Goal: Task Accomplishment & Management: Complete application form

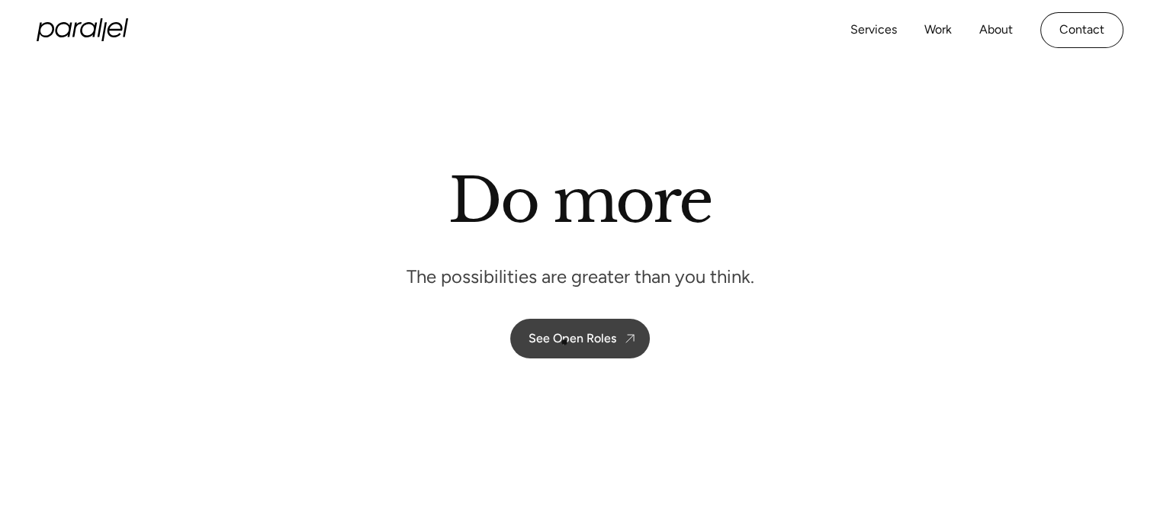
click at [564, 342] on div "See Open Roles" at bounding box center [572, 338] width 88 height 14
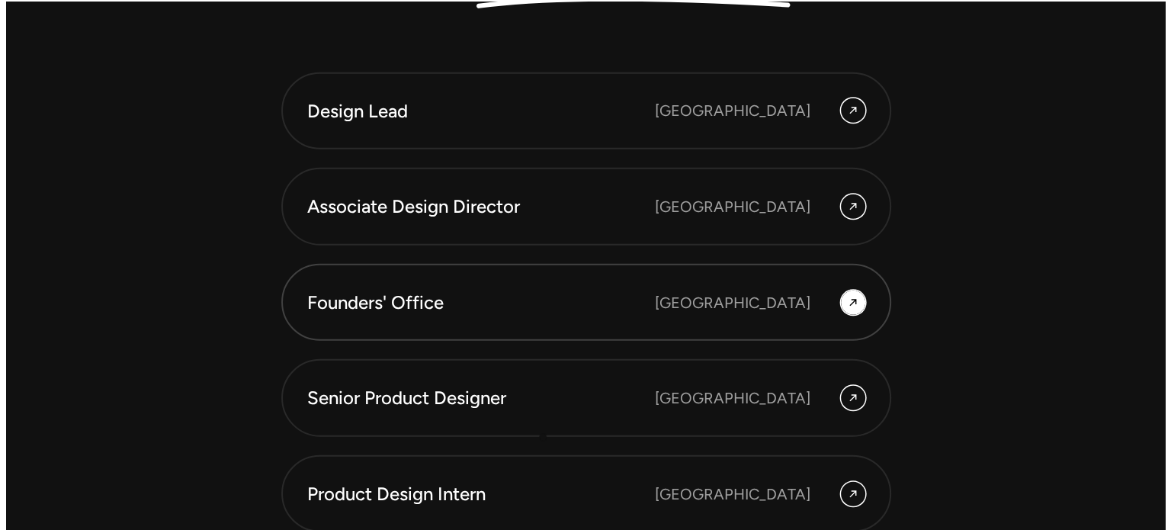
scroll to position [4316, 0]
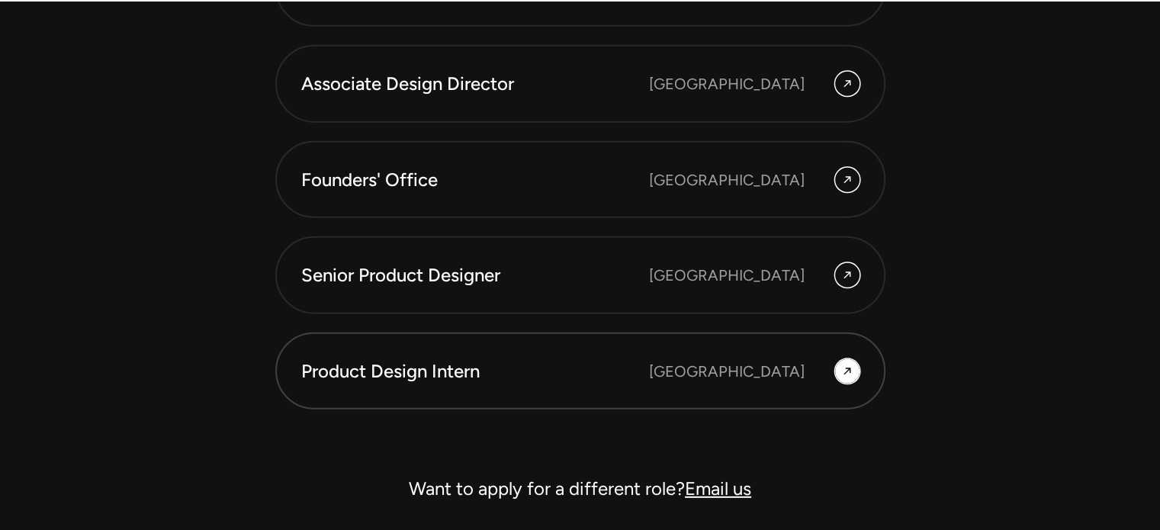
click at [587, 371] on div "Product Design Intern" at bounding box center [475, 371] width 348 height 26
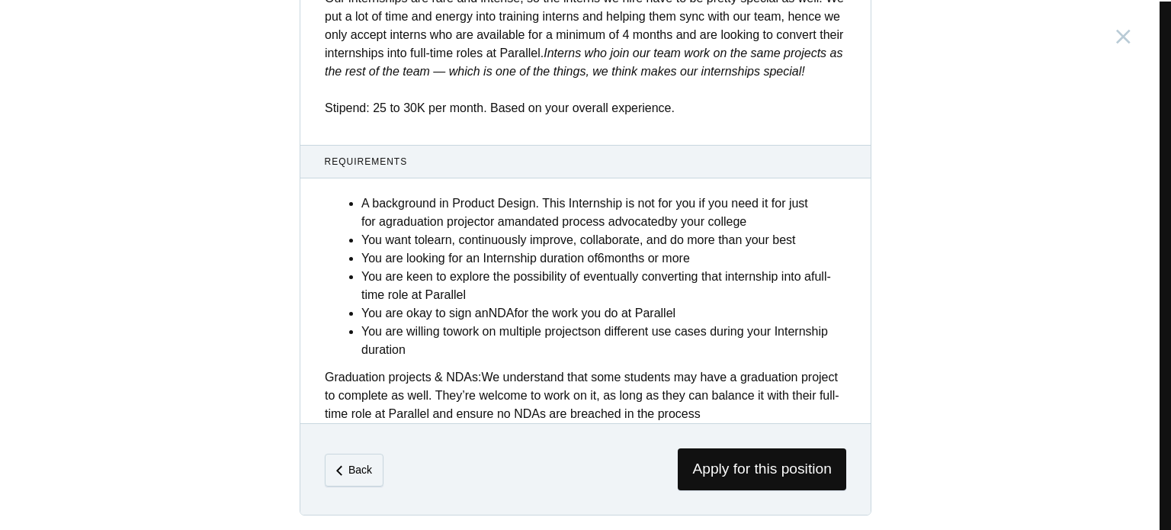
scroll to position [624, 0]
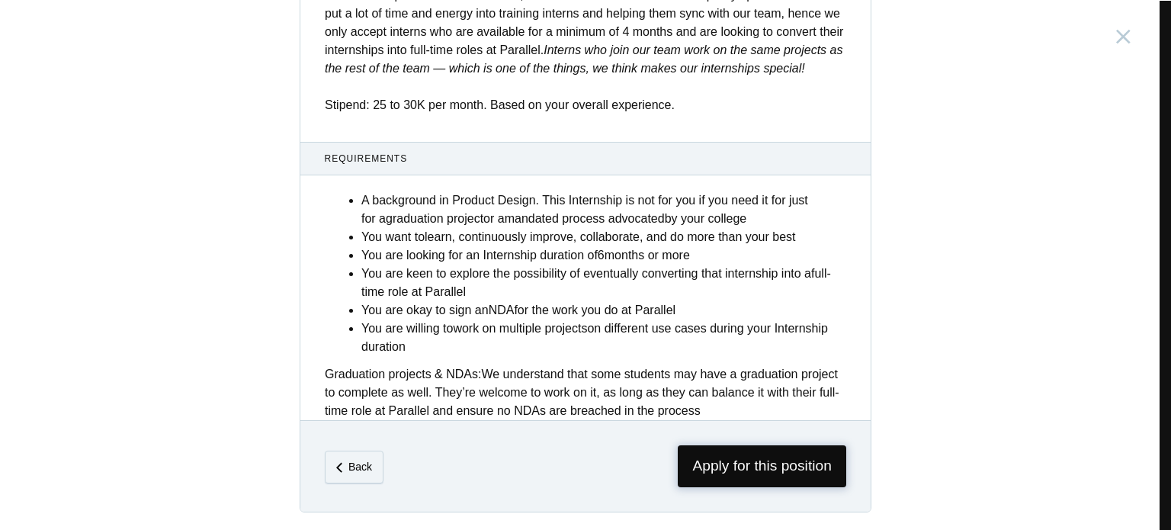
click at [708, 460] on span "Apply for this position" at bounding box center [762, 466] width 168 height 42
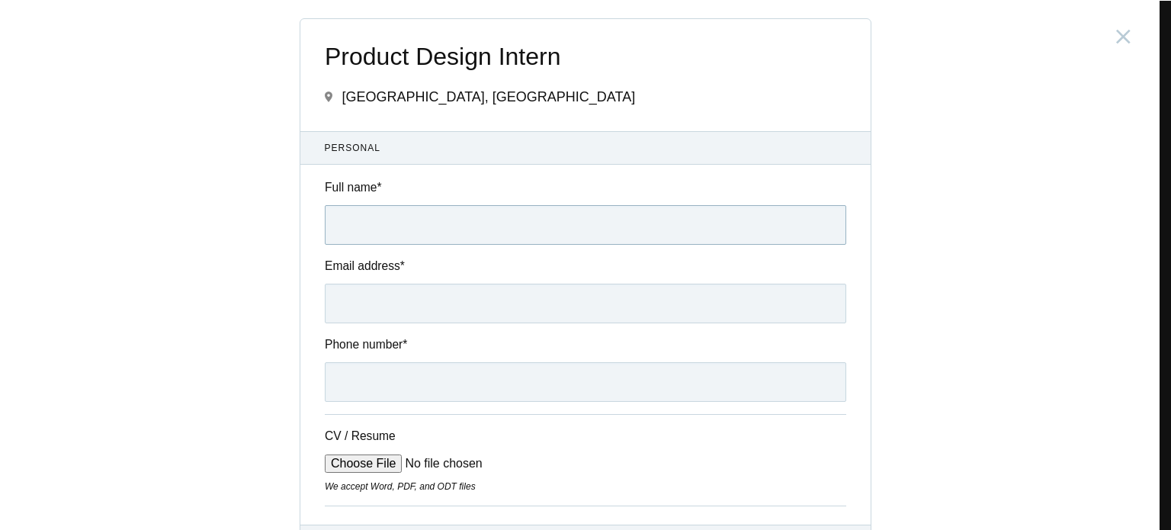
click at [448, 213] on input "Full name *" at bounding box center [585, 225] width 521 height 40
type input "CV [PERSON_NAME]"
type input "[EMAIL_ADDRESS][DOMAIN_NAME]"
click at [340, 224] on input "CV [PERSON_NAME]" at bounding box center [585, 225] width 521 height 40
type input "C V [PERSON_NAME]"
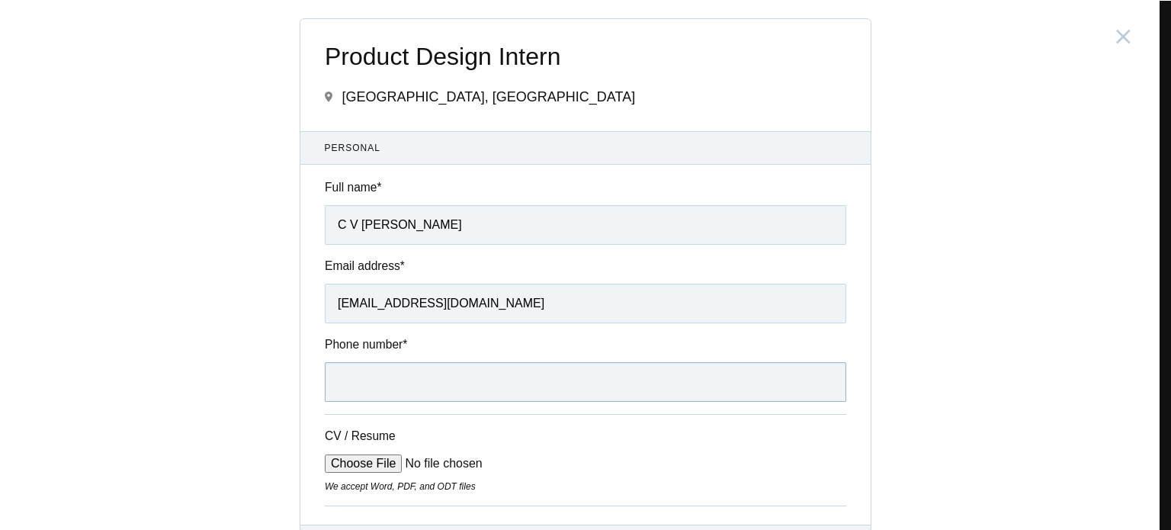
click at [399, 377] on input "Phone number *" at bounding box center [585, 382] width 521 height 40
type input "6238258954"
click at [364, 469] on input "CV / Resume" at bounding box center [440, 463] width 231 height 18
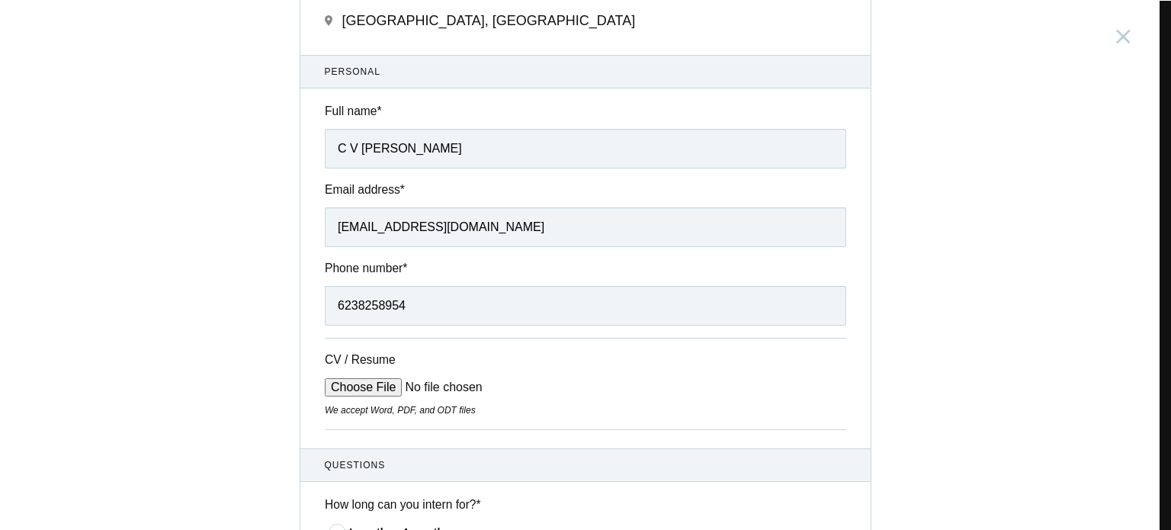
scroll to position [305, 0]
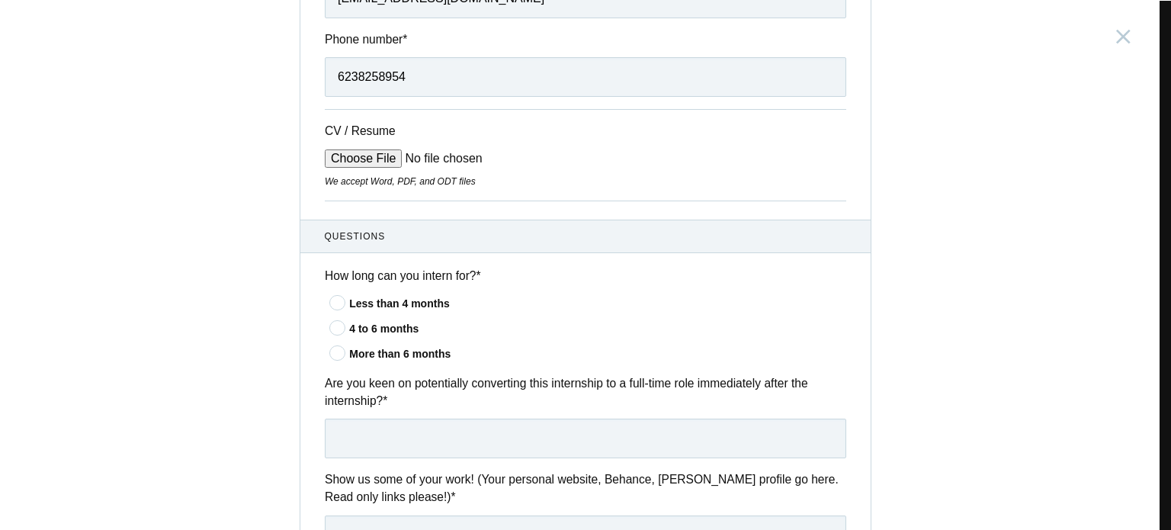
type input "C:\fakepath\C V [PERSON_NAME] Resume.pdf"
click at [336, 356] on icon at bounding box center [338, 353] width 28 height 10
click at [0, 0] on input"] "More than 6 months" at bounding box center [0, 0] width 0 height 0
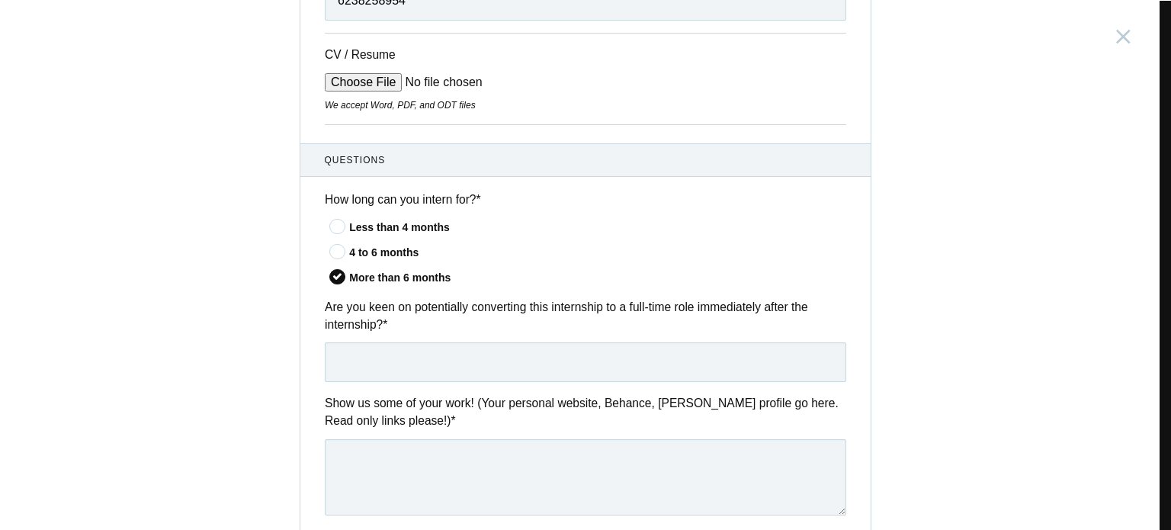
scroll to position [457, 0]
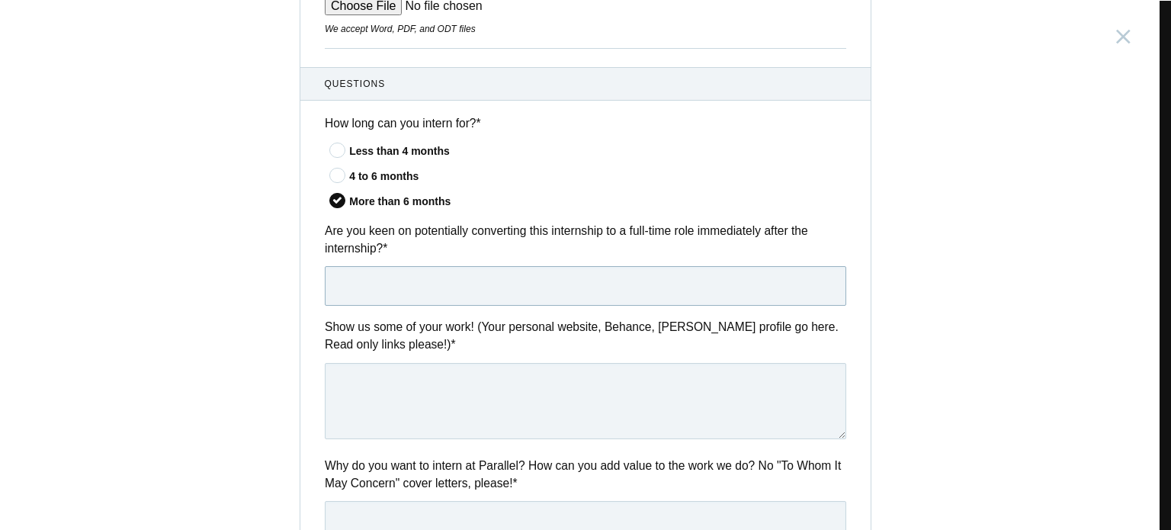
click at [479, 286] on input "text" at bounding box center [585, 286] width 521 height 40
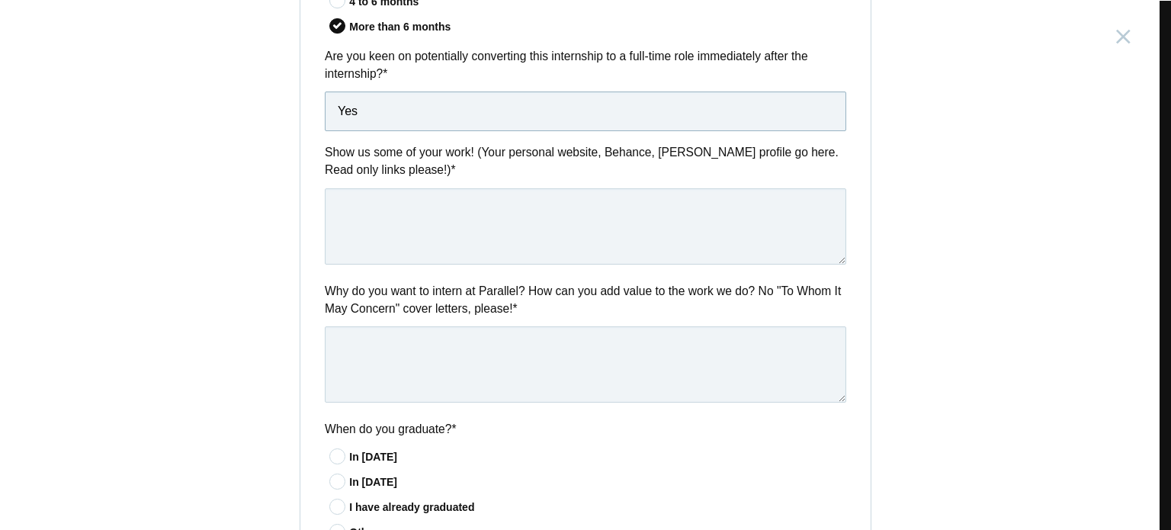
scroll to position [686, 0]
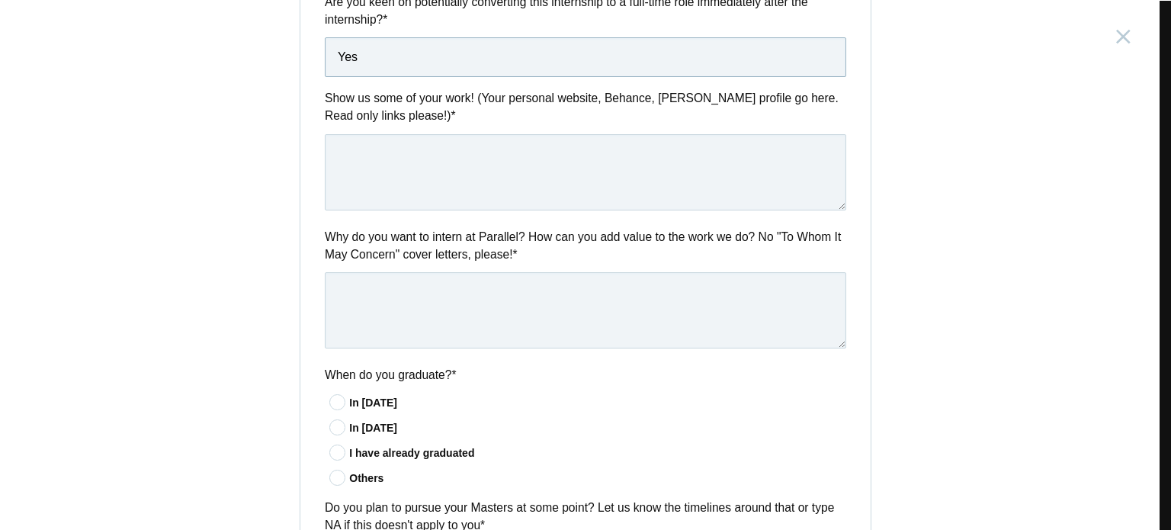
type input "Yes"
click at [490, 168] on textarea at bounding box center [585, 172] width 521 height 76
paste textarea "[URL][DOMAIN_NAME]"
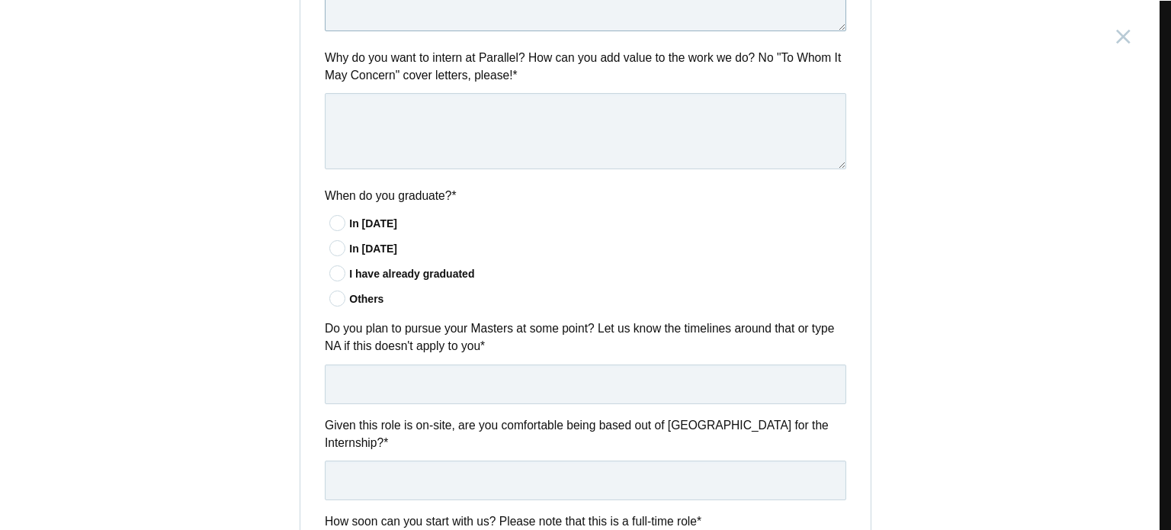
scroll to position [839, 0]
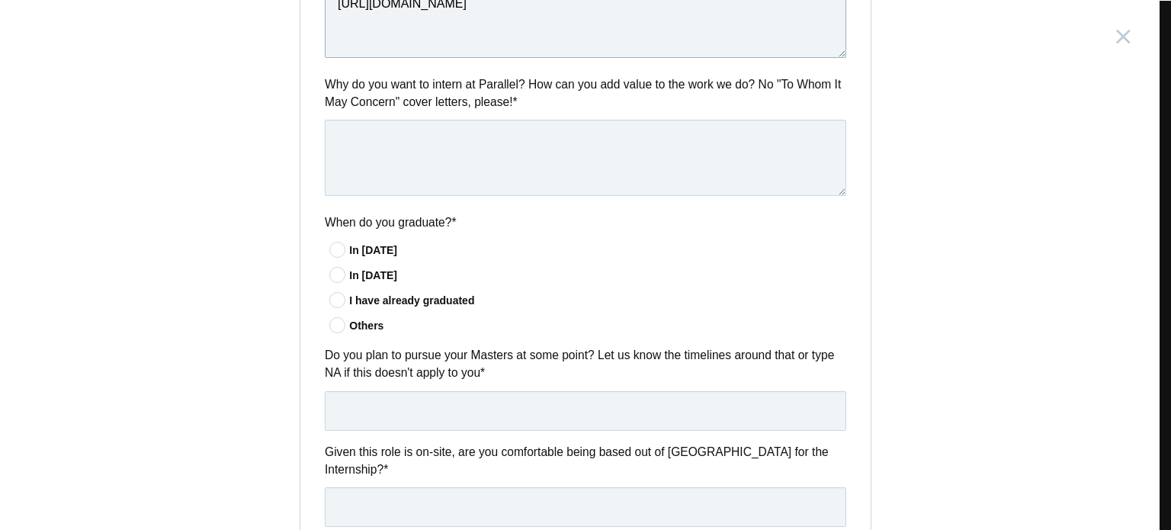
type textarea "[URL][DOMAIN_NAME]"
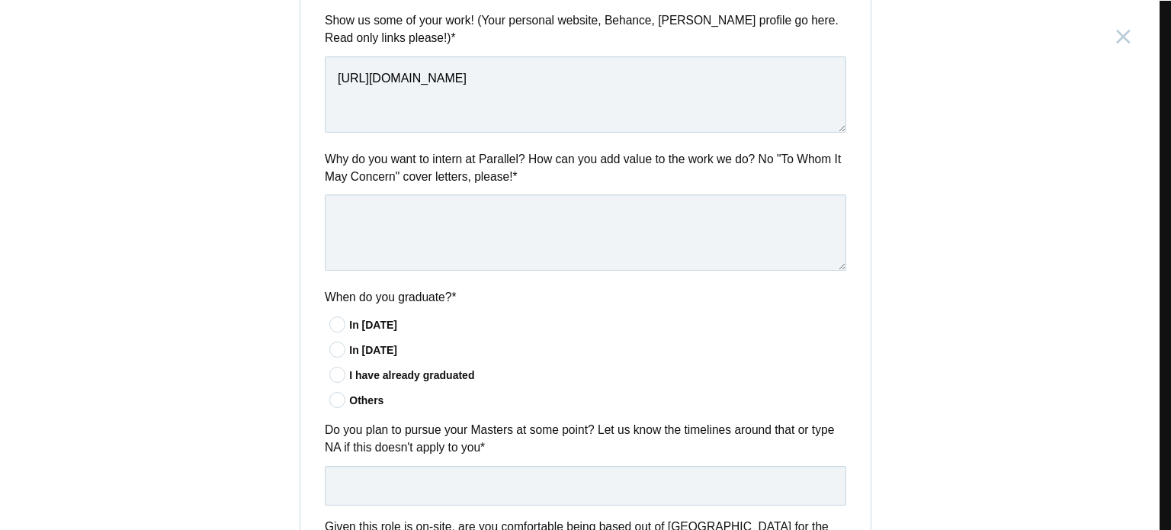
scroll to position [686, 0]
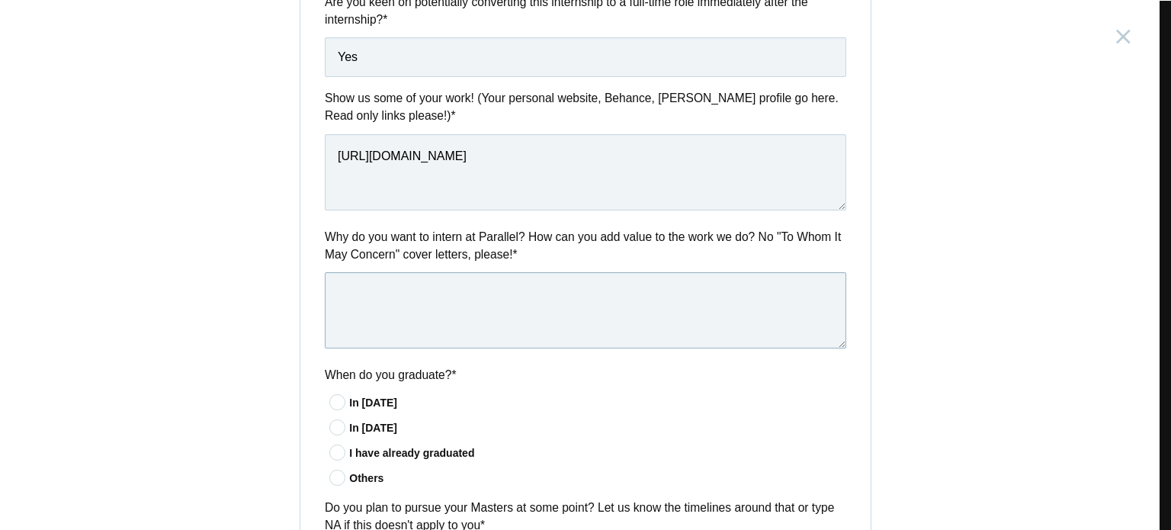
click at [420, 307] on textarea at bounding box center [585, 310] width 521 height 76
paste textarea "I like how Parallel focuses on thoughtful, user-first design. In my recent proj…"
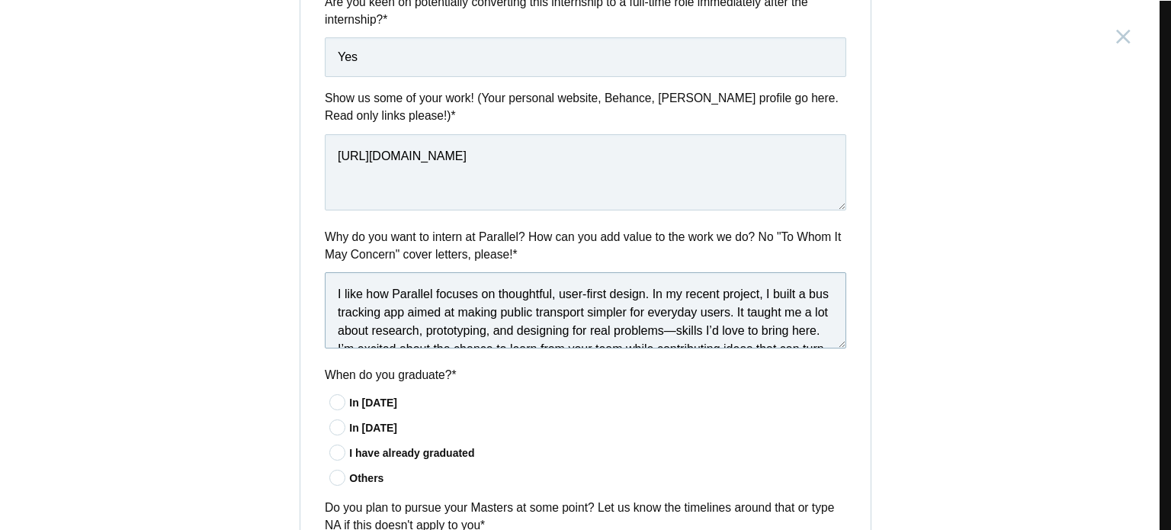
scroll to position [27, 0]
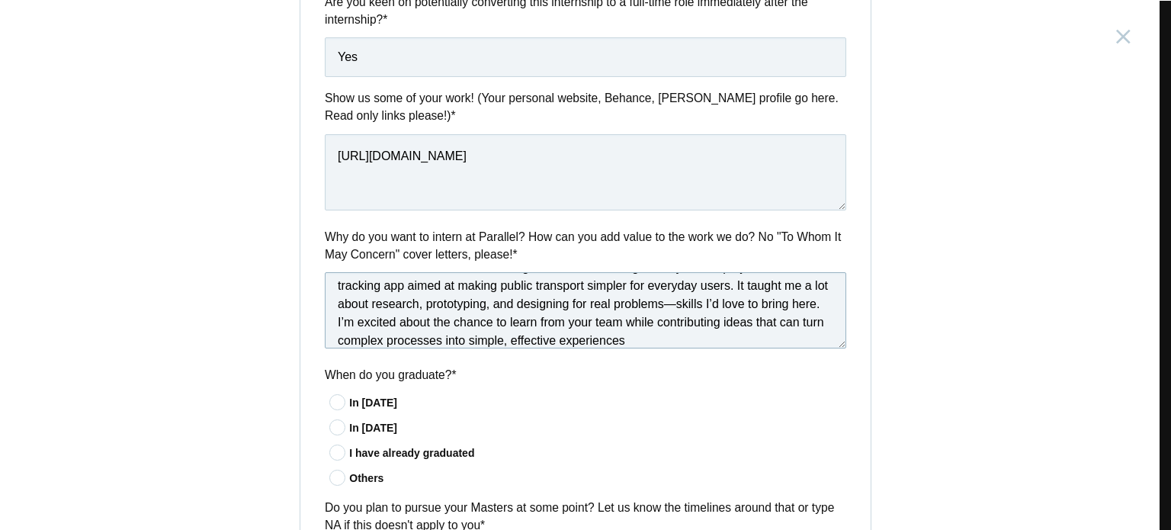
click at [714, 305] on textarea "I like how Parallel focuses on thoughtful, user-first design. In my recent proj…" at bounding box center [585, 310] width 521 height 76
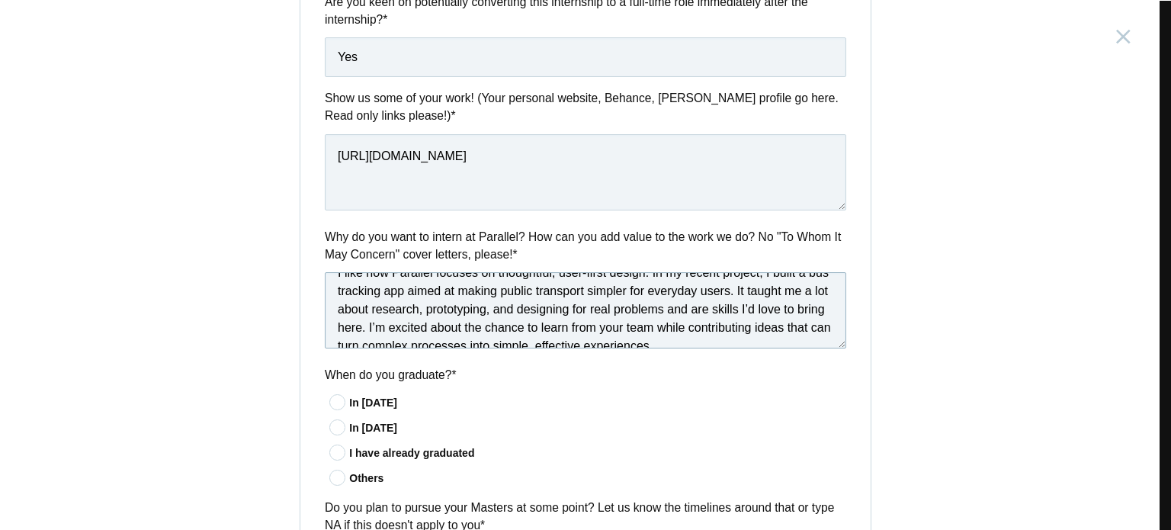
scroll to position [40, 0]
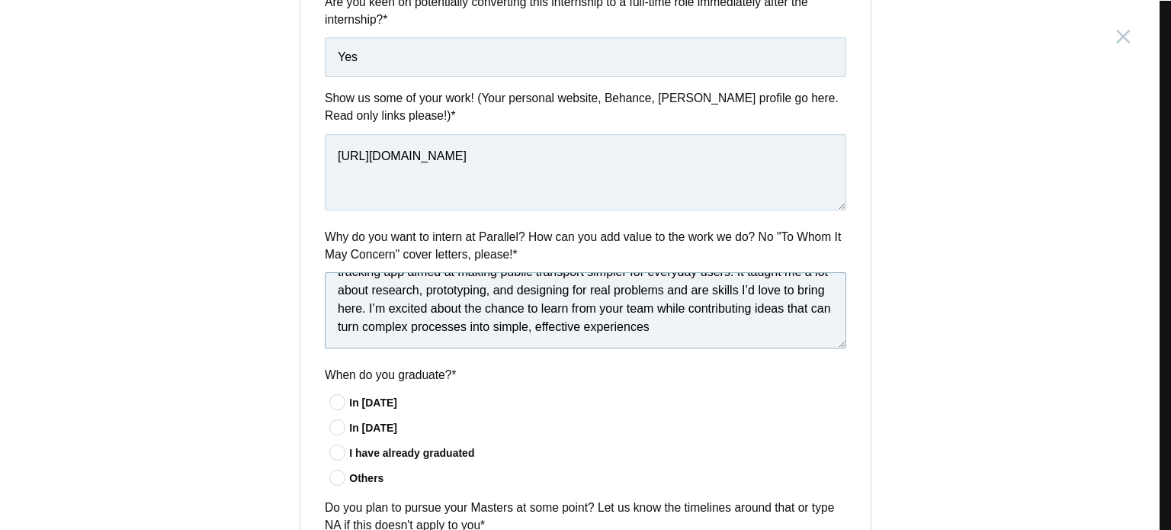
type textarea "I like how Parallel focuses on thoughtful, user-first design. In my recent proj…"
click at [374, 456] on div "I have already graduated" at bounding box center [597, 453] width 497 height 16
click at [0, 0] on input"] "I have already graduated" at bounding box center [0, 0] width 0 height 0
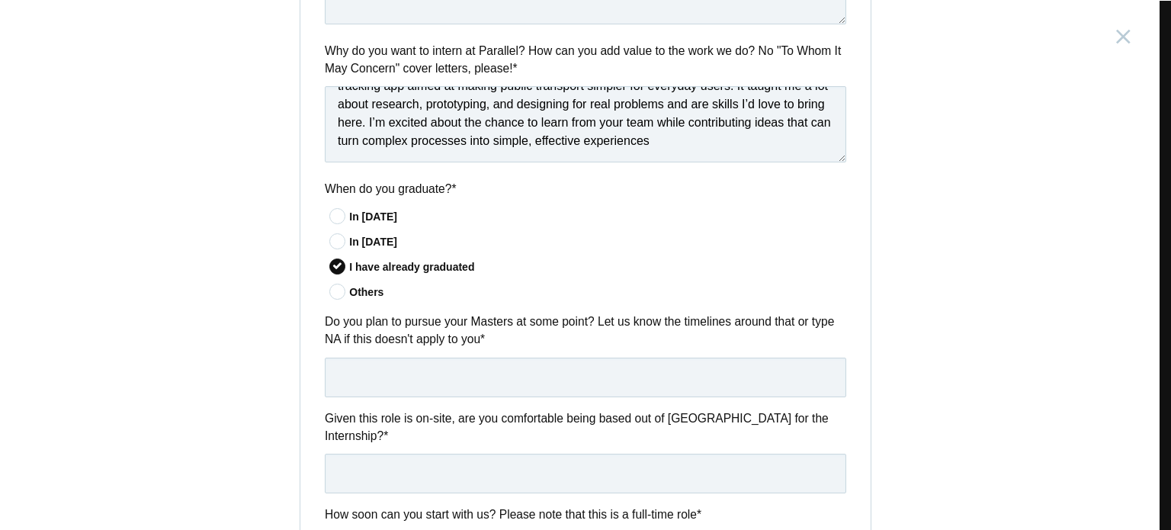
scroll to position [915, 0]
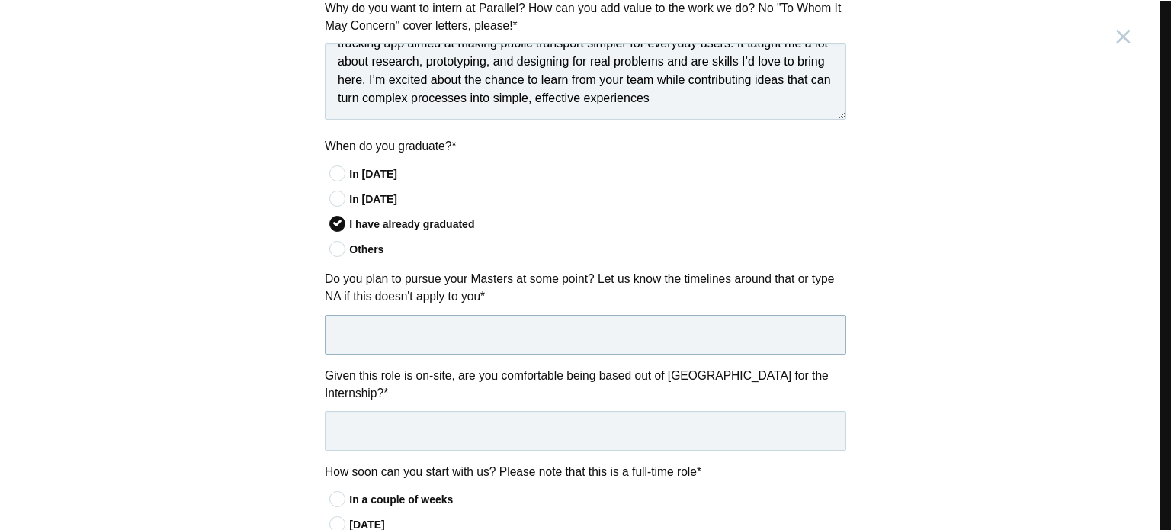
click at [471, 341] on input "text" at bounding box center [585, 335] width 521 height 40
drag, startPoint x: 411, startPoint y: 338, endPoint x: 403, endPoint y: 338, distance: 7.7
click at [403, 338] on input "Around [DATE]" at bounding box center [585, 335] width 521 height 40
drag, startPoint x: 409, startPoint y: 340, endPoint x: 396, endPoint y: 338, distance: 12.4
click at [396, 338] on input "Around [DATE]" at bounding box center [585, 335] width 521 height 40
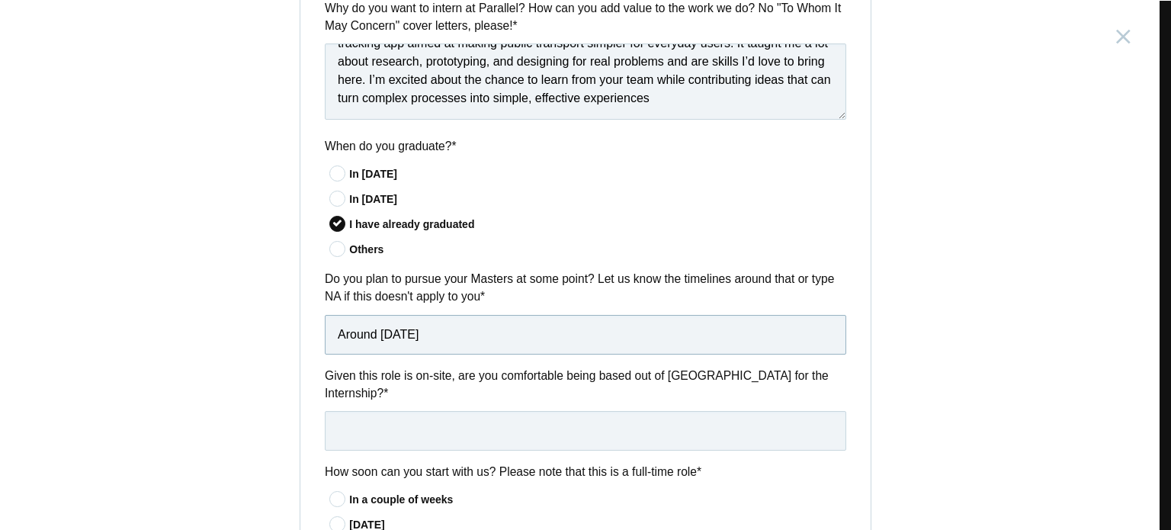
drag, startPoint x: 448, startPoint y: 333, endPoint x: 374, endPoint y: 326, distance: 74.3
click at [374, 326] on input "Around [DATE]" at bounding box center [585, 335] width 521 height 40
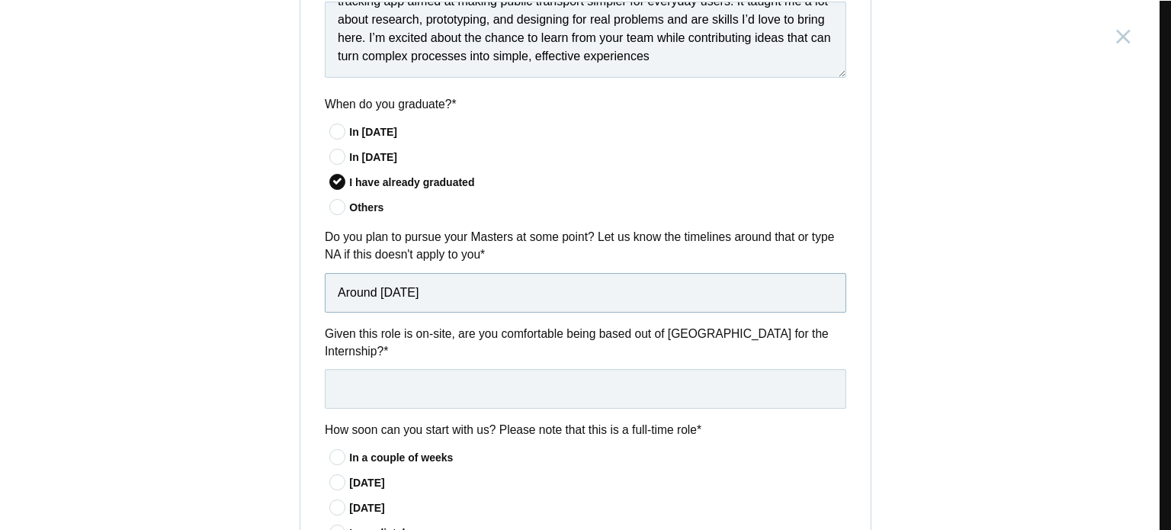
scroll to position [991, 0]
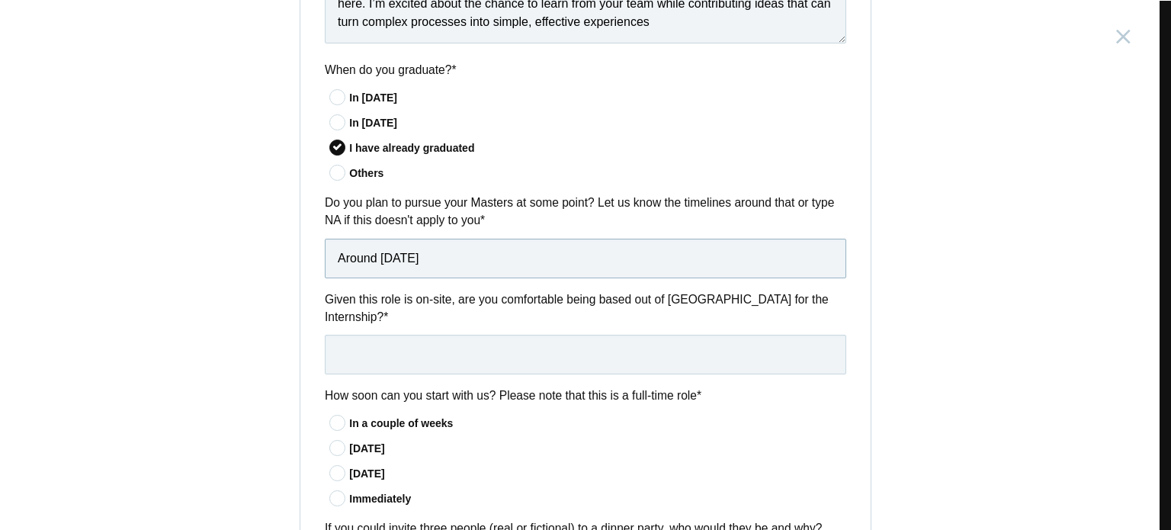
type input "Around [DATE]"
click at [485, 356] on div "Questions How long can you intern for? * Less than 4 months 4 to 6 months More …" at bounding box center [585, 80] width 570 height 1095
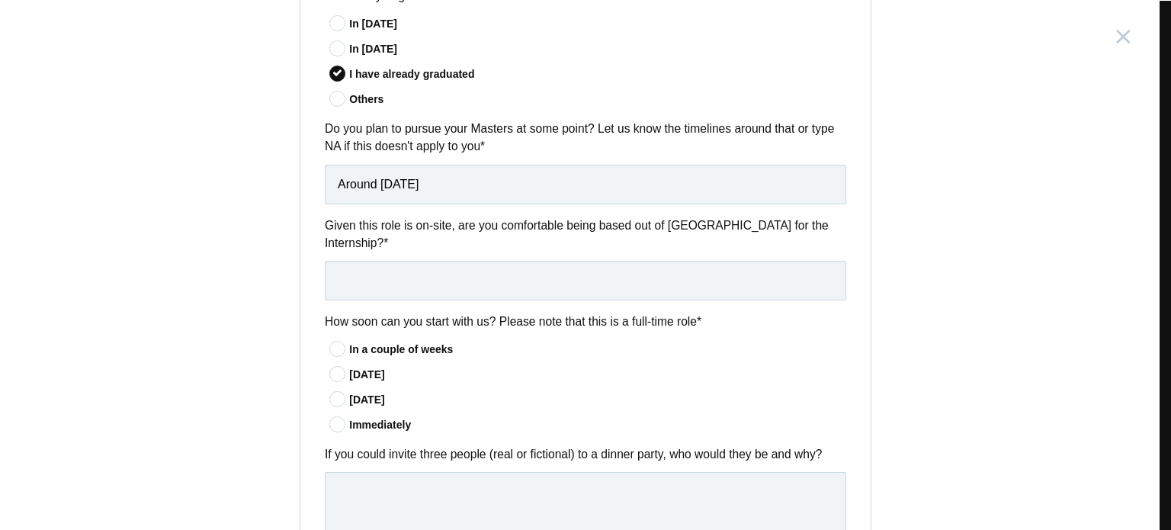
scroll to position [1144, 0]
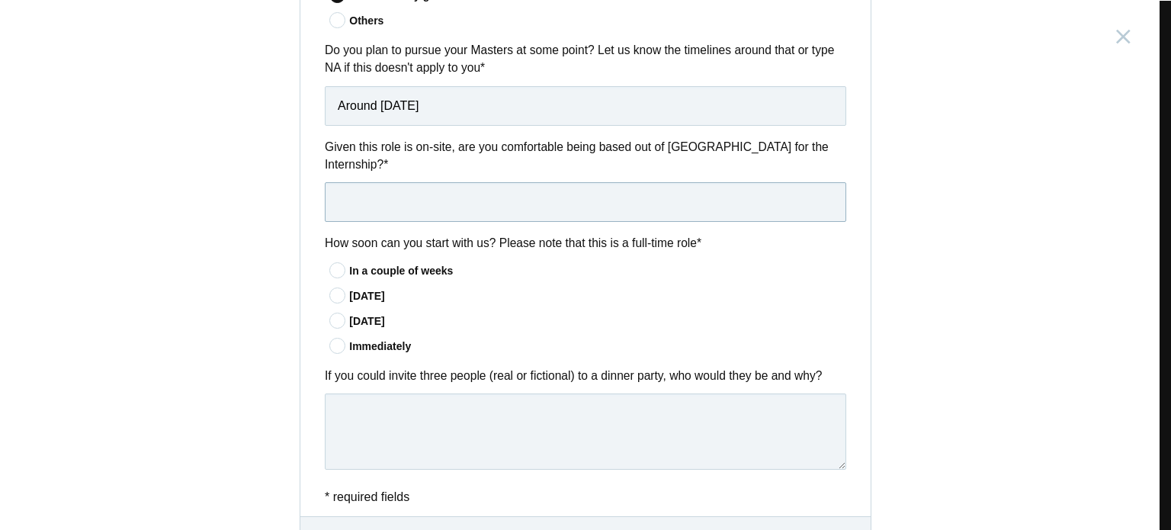
click at [492, 182] on input "text" at bounding box center [585, 202] width 521 height 40
type input "Yes"
click at [361, 338] on div "Immediately" at bounding box center [597, 346] width 497 height 16
click at [0, 0] on input"] "Immediately" at bounding box center [0, 0] width 0 height 0
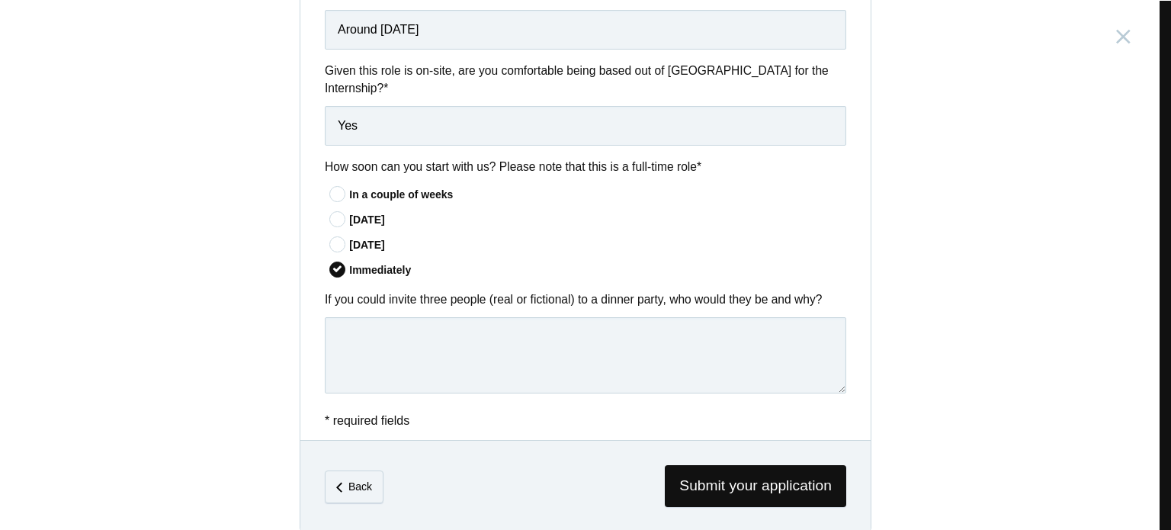
scroll to position [1221, 0]
click at [460, 322] on textarea at bounding box center [585, 354] width 521 height 76
click at [617, 352] on textarea at bounding box center [585, 354] width 521 height 76
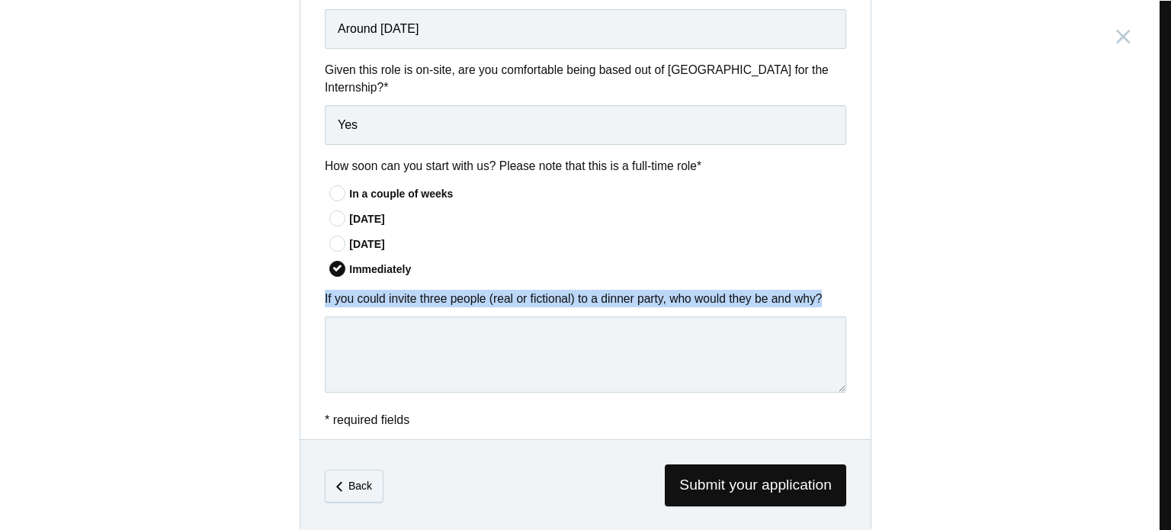
drag, startPoint x: 320, startPoint y: 277, endPoint x: 816, endPoint y: 275, distance: 495.5
click at [816, 290] on label "If you could invite three people (real or fictional) to a dinner party, who wou…" at bounding box center [585, 299] width 521 height 18
copy label "If you could invite three people (real or fictional) to a dinner party, who wou…"
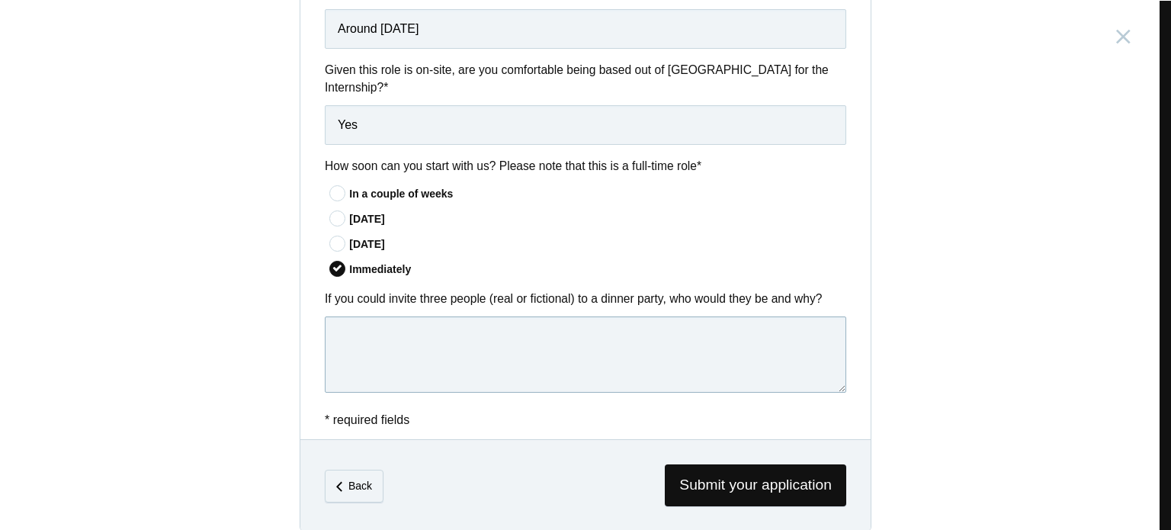
click at [460, 330] on textarea at bounding box center [585, 354] width 521 height 76
paste textarea "I’d invite [PERSON_NAME] for his design wisdom, [PERSON_NAME] from Howl’s Movin…"
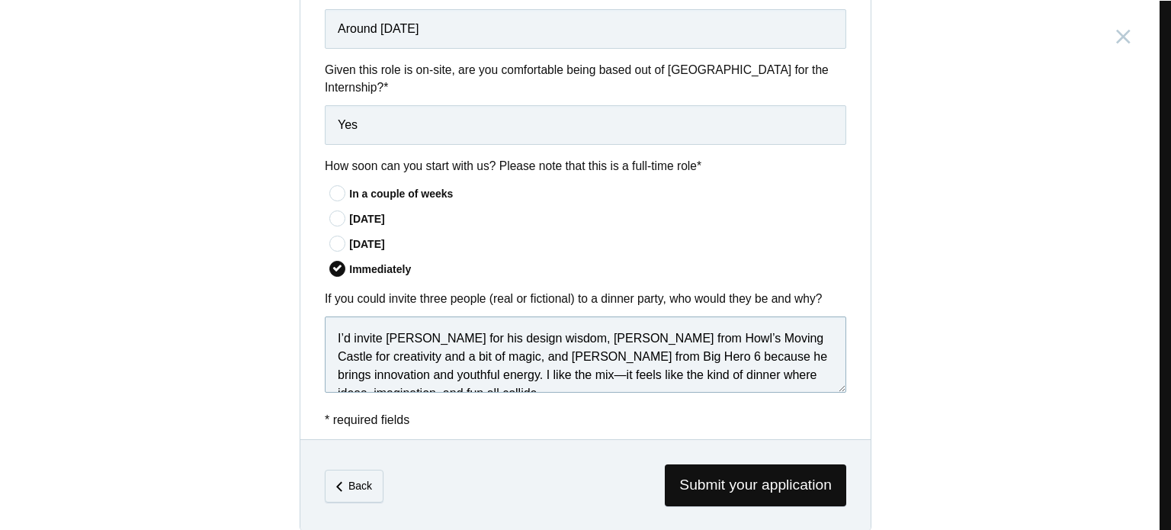
scroll to position [8, 0]
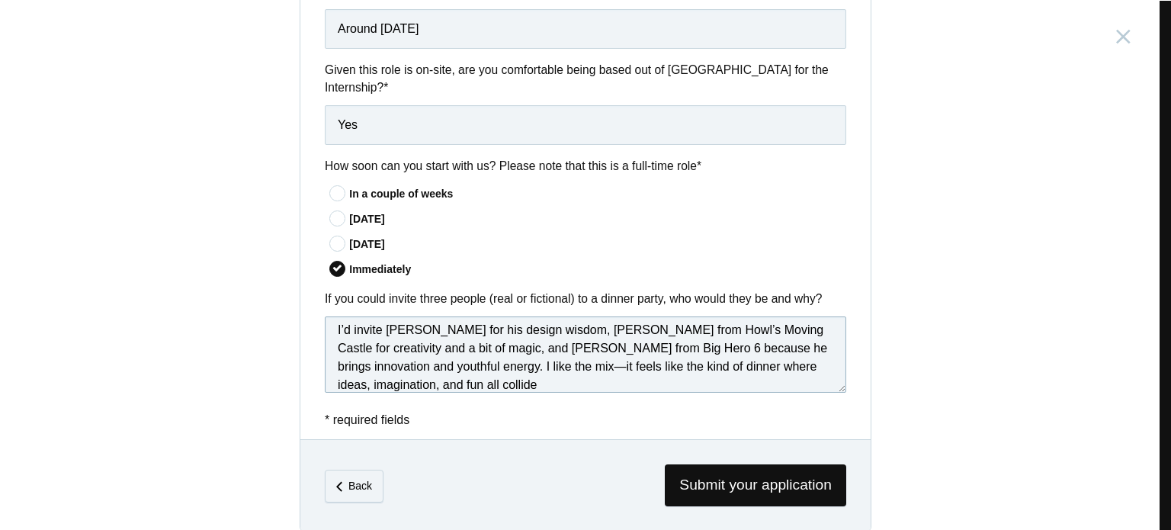
click at [583, 346] on textarea "I’d invite [PERSON_NAME] for his design wisdom, [PERSON_NAME] from Howl’s Movin…" at bounding box center [585, 354] width 521 height 76
click at [512, 359] on textarea "I’d invite [PERSON_NAME] for his design wisdom, [PERSON_NAME] from Howl’s Movin…" at bounding box center [585, 354] width 521 height 76
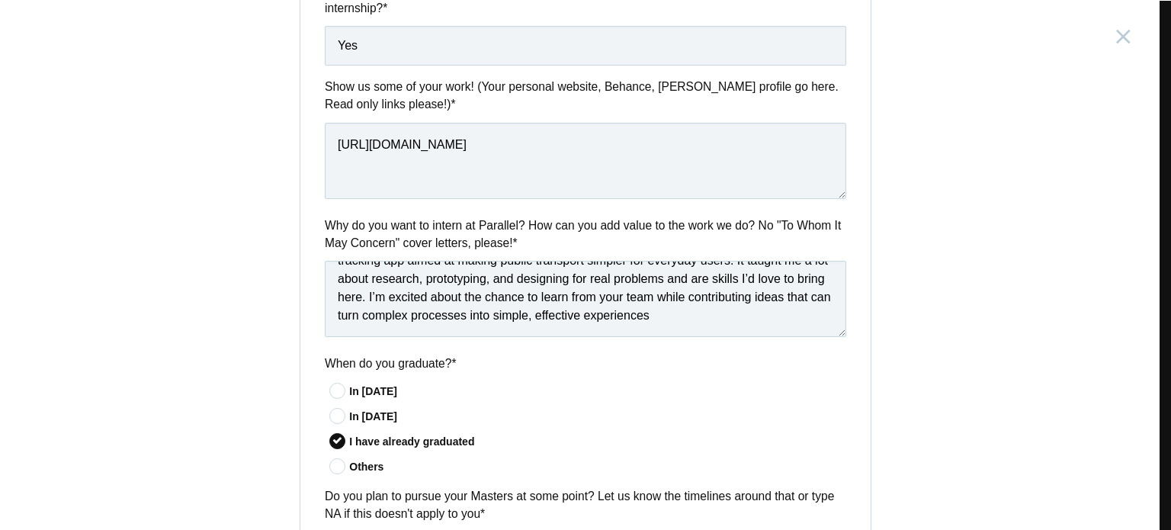
scroll to position [763, 0]
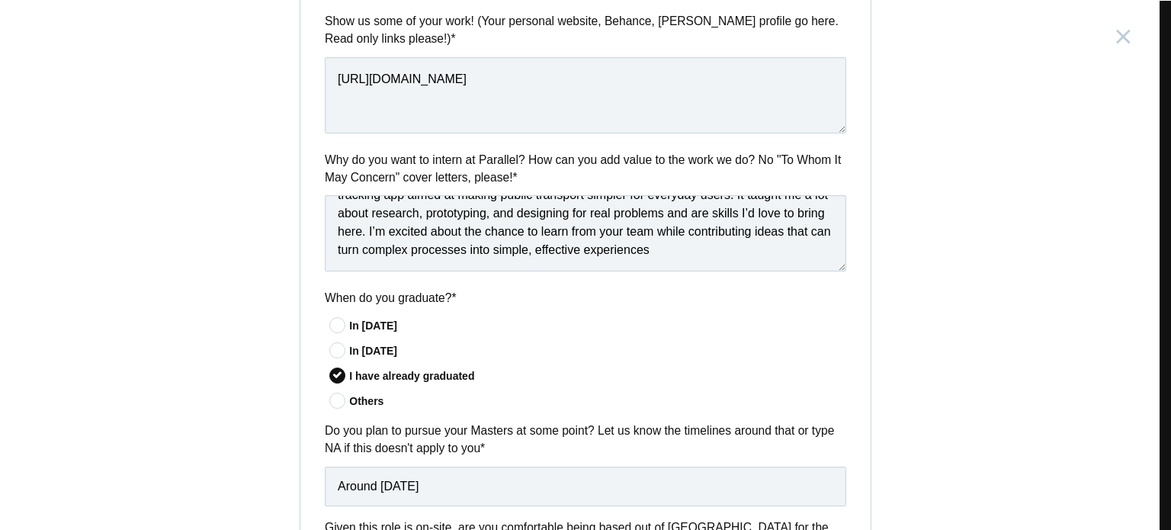
type textarea "I’d invite [PERSON_NAME] for his design wisdom, [PERSON_NAME] from Howl’s Movin…"
drag, startPoint x: 460, startPoint y: 479, endPoint x: 484, endPoint y: 487, distance: 25.8
click at [468, 485] on input "Around [DATE]" at bounding box center [585, 487] width 521 height 40
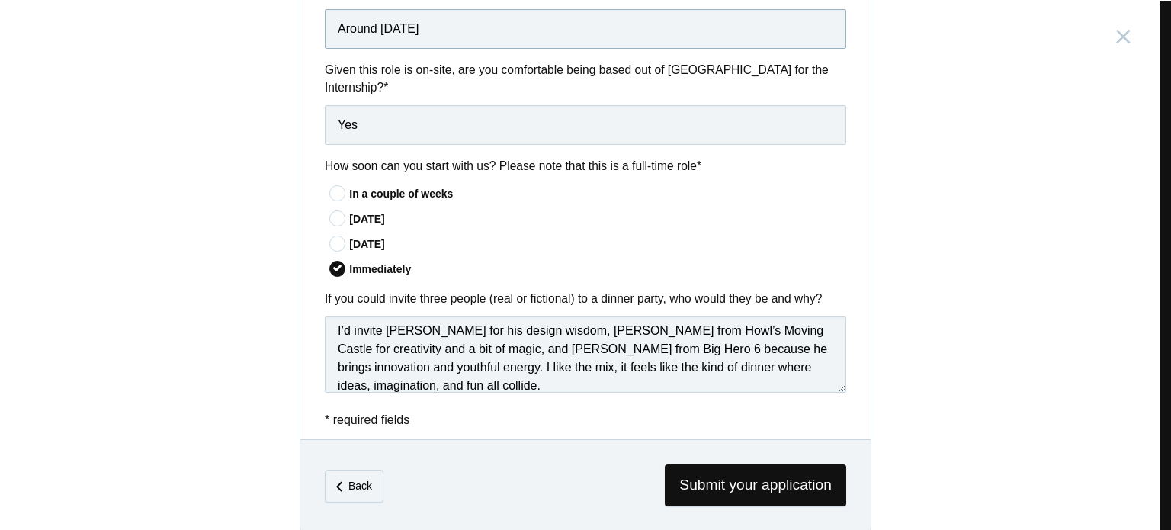
scroll to position [0, 0]
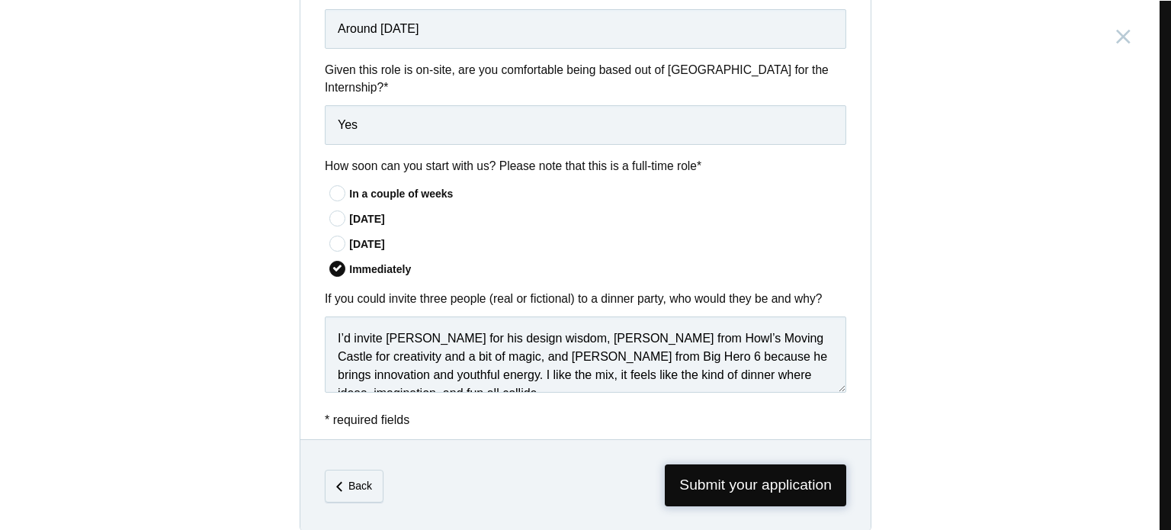
click at [705, 464] on span "Submit your application" at bounding box center [755, 485] width 181 height 42
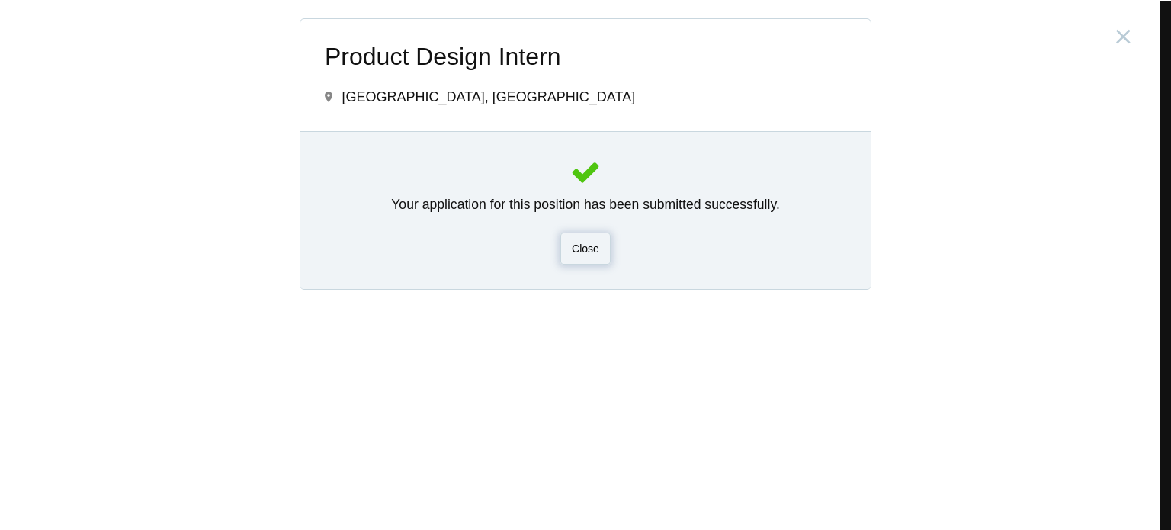
click at [585, 258] on div "Close" at bounding box center [585, 249] width 50 height 32
